Goal: Information Seeking & Learning: Learn about a topic

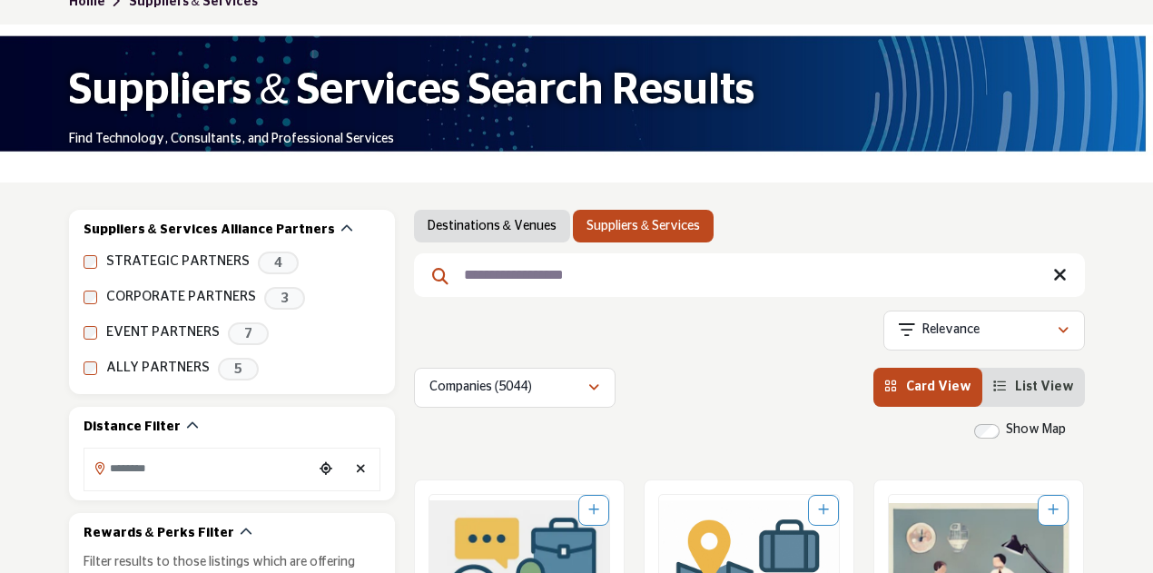
scroll to position [104, 0]
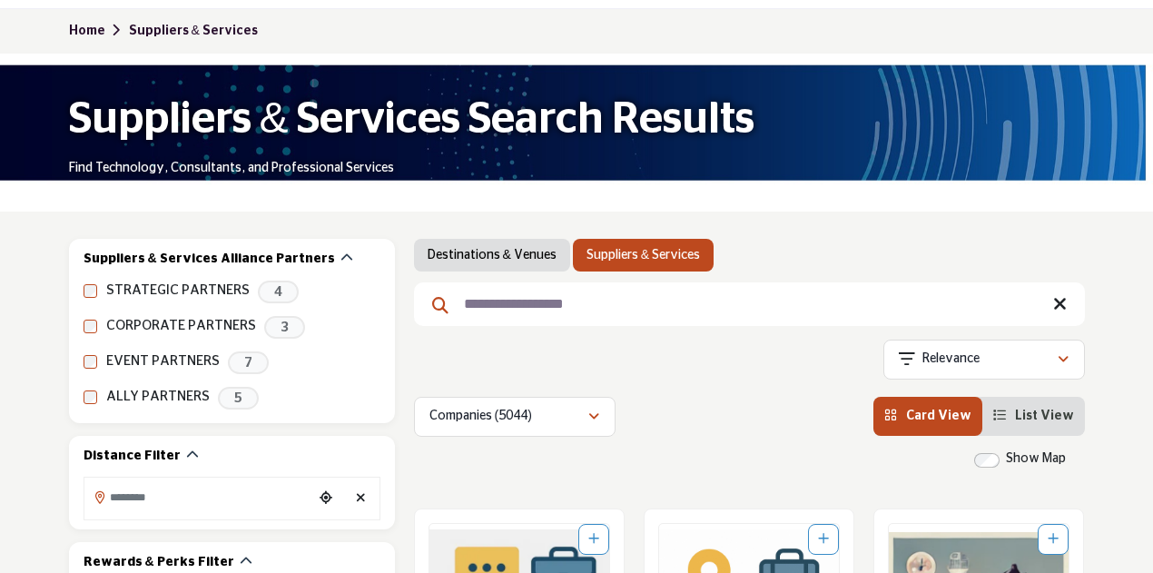
drag, startPoint x: 700, startPoint y: 304, endPoint x: 723, endPoint y: 311, distance: 23.6
click at [700, 305] on input "**********" at bounding box center [749, 304] width 671 height 44
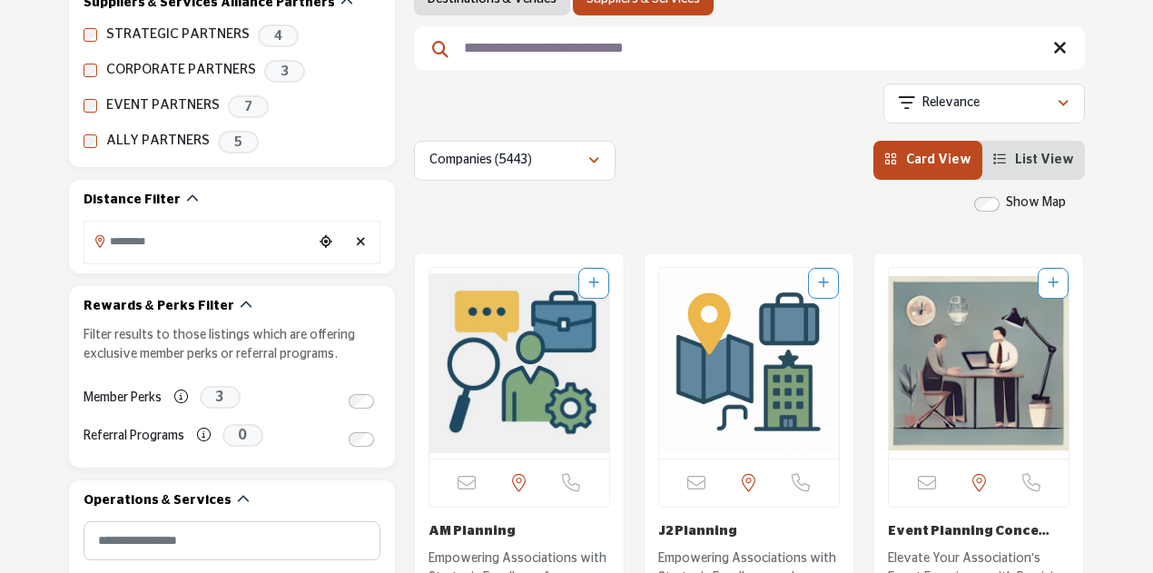
scroll to position [365, 0]
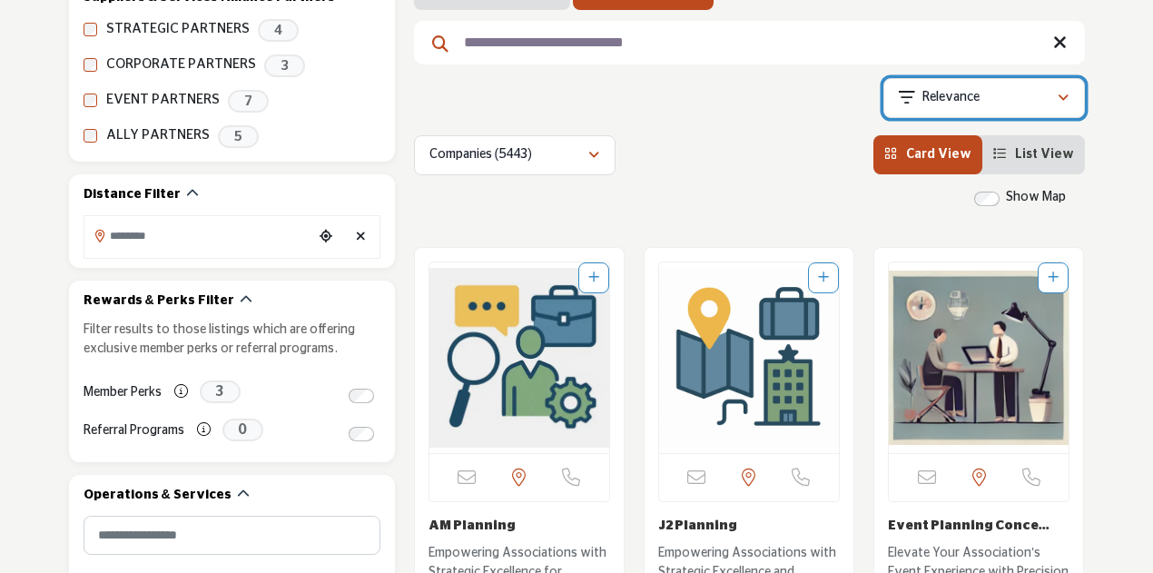
click at [1006, 105] on div "Relevance" at bounding box center [978, 98] width 158 height 22
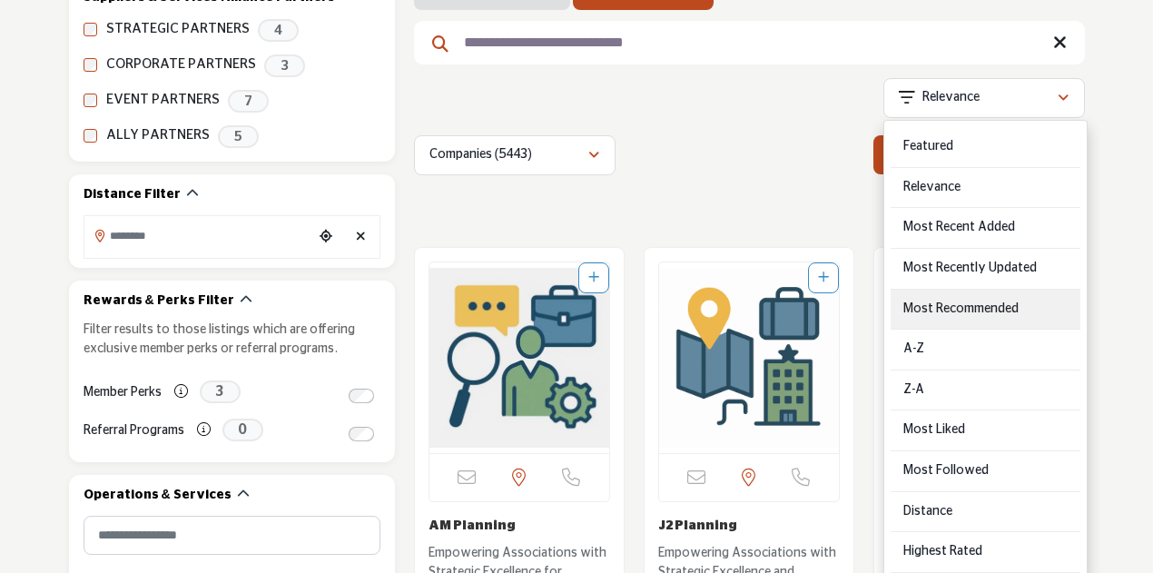
click at [991, 314] on Recommended "Most Recommended" at bounding box center [986, 310] width 190 height 41
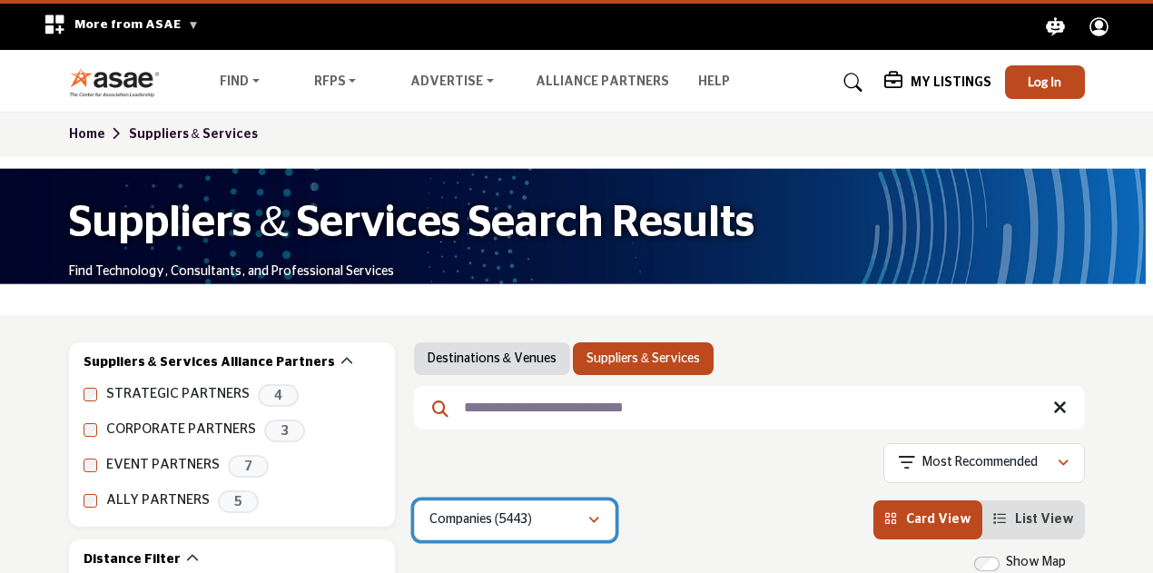
click at [564, 523] on div "Companies (5443)" at bounding box center [509, 520] width 158 height 22
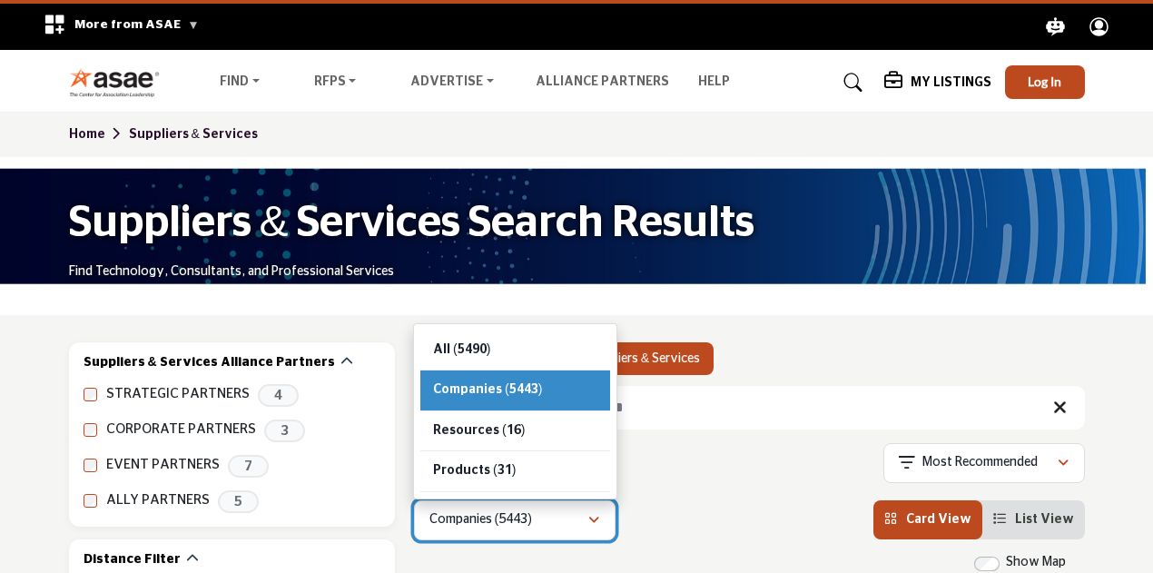
click at [564, 523] on div "Companies (5443)" at bounding box center [509, 520] width 158 height 22
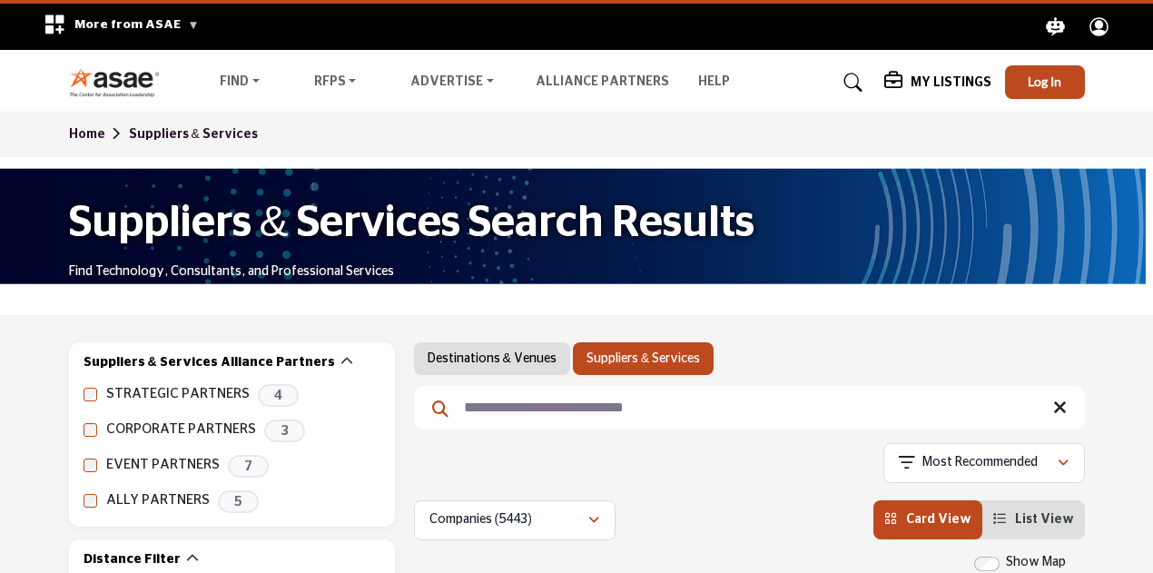
drag, startPoint x: 724, startPoint y: 409, endPoint x: 0, endPoint y: 409, distance: 723.8
type input "**********"
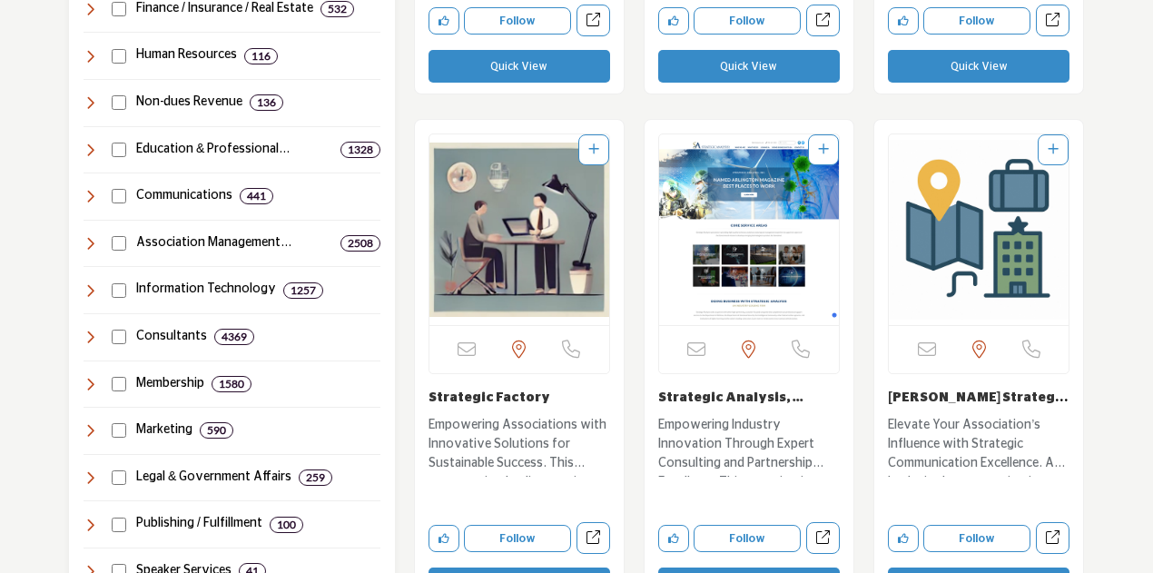
scroll to position [1021, 0]
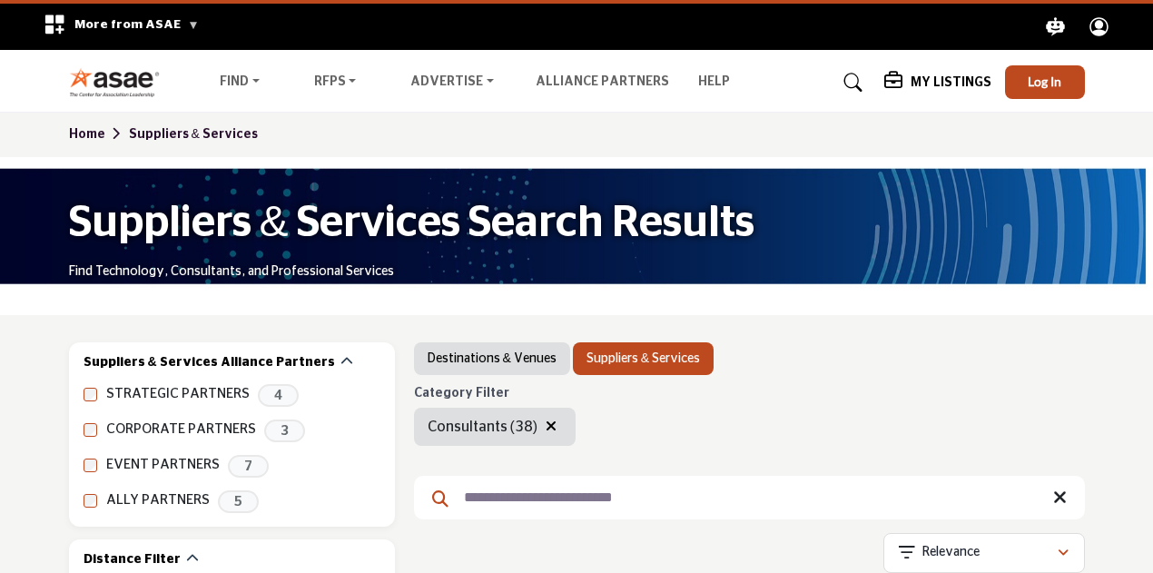
click at [523, 359] on link "Destinations & Venues" at bounding box center [492, 359] width 129 height 18
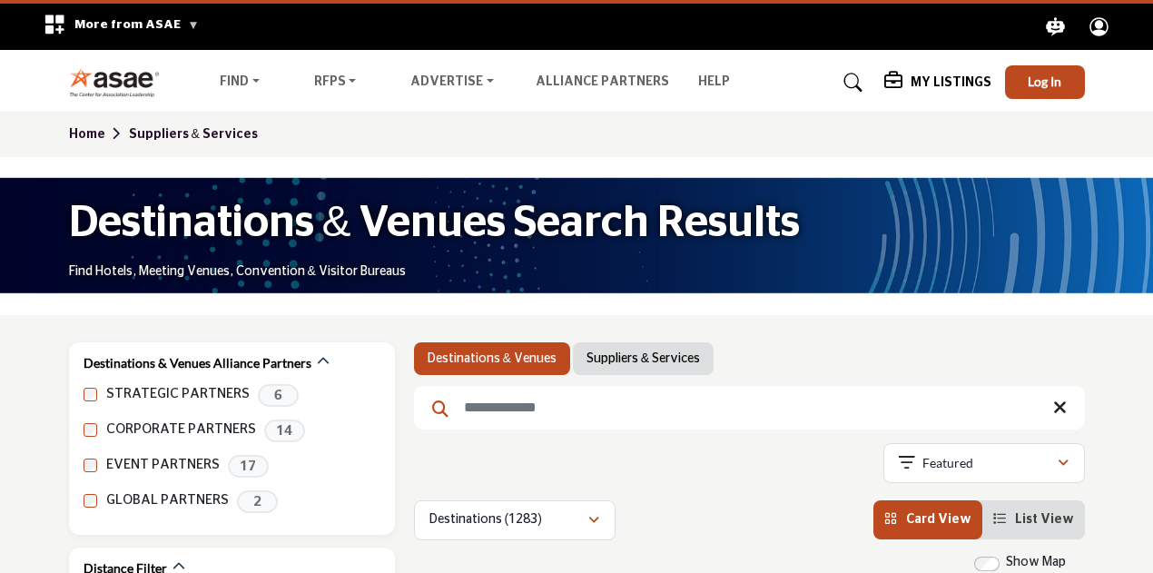
click at [652, 364] on link "Suppliers & Services" at bounding box center [644, 359] width 114 height 18
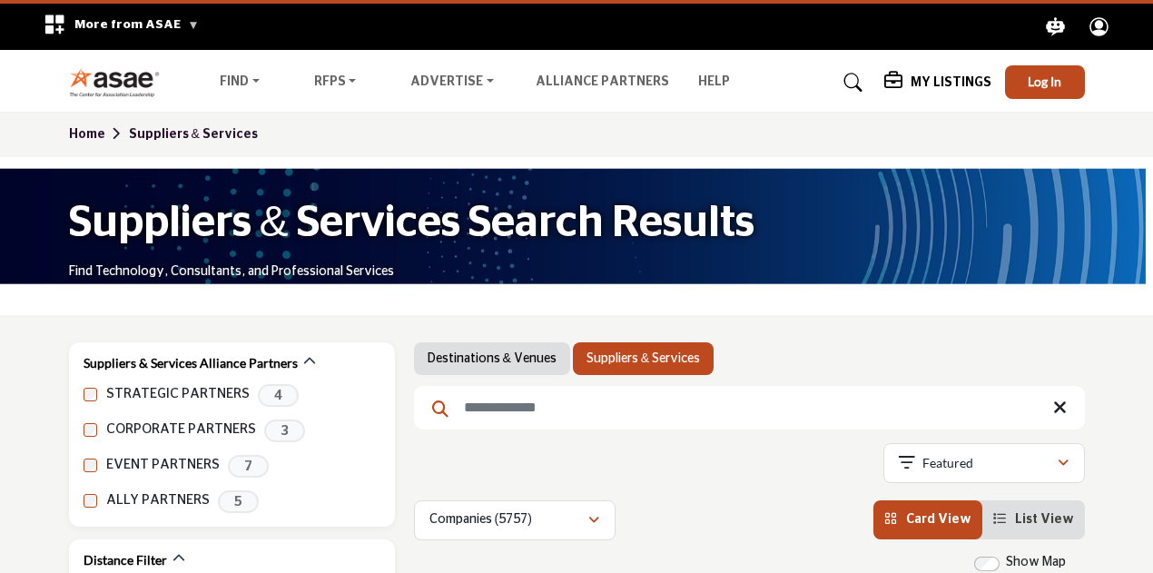
click at [601, 415] on input "Search Keyword" at bounding box center [749, 408] width 671 height 44
type input "**********"
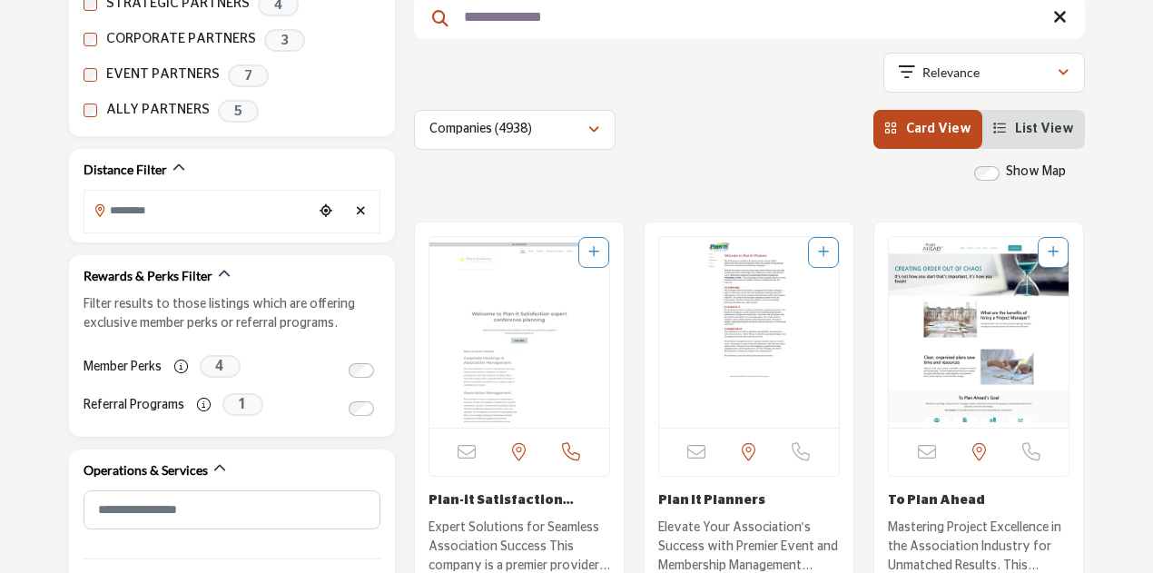
scroll to position [410, 0]
